Goal: Navigation & Orientation: Find specific page/section

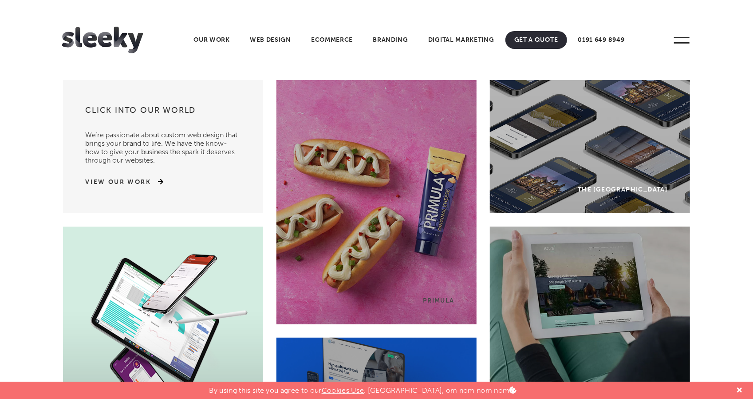
click at [96, 53] on img at bounding box center [102, 40] width 81 height 27
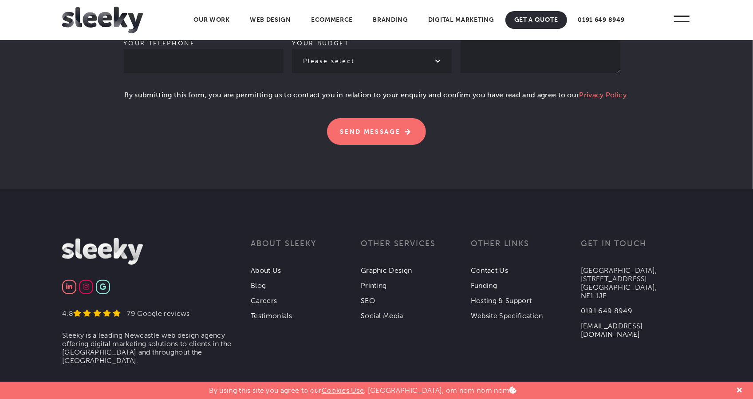
scroll to position [2770, 0]
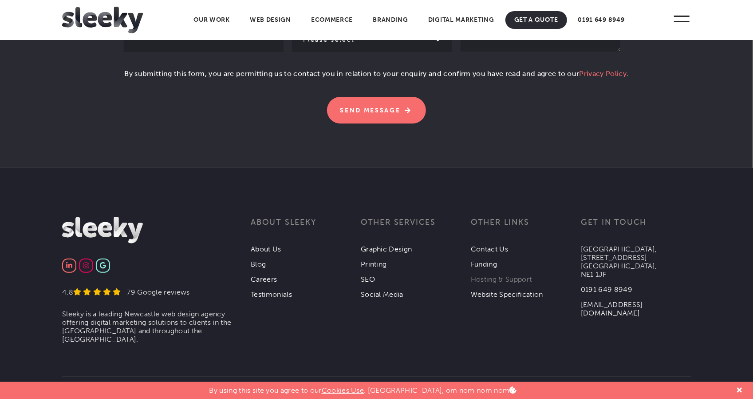
click at [490, 275] on link "Hosting & Support" at bounding box center [501, 279] width 61 height 8
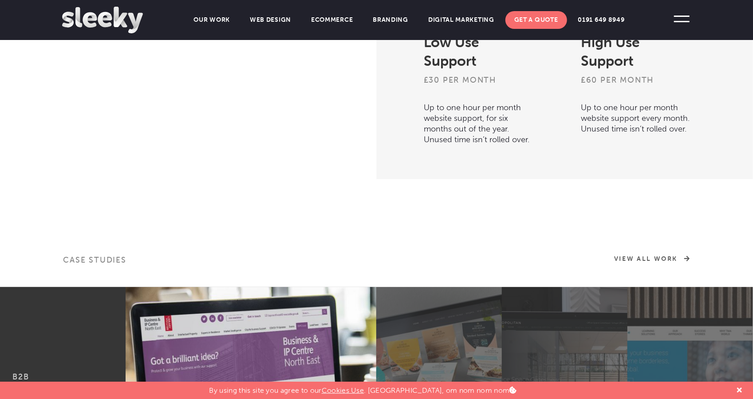
scroll to position [276, 0]
